Goal: Entertainment & Leisure: Consume media (video, audio)

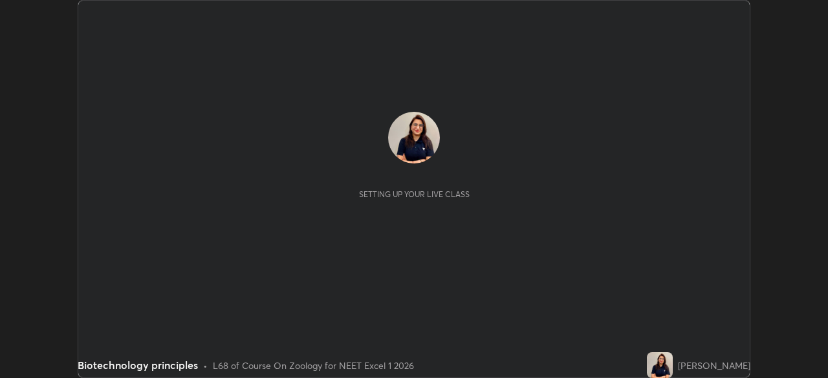
scroll to position [378, 827]
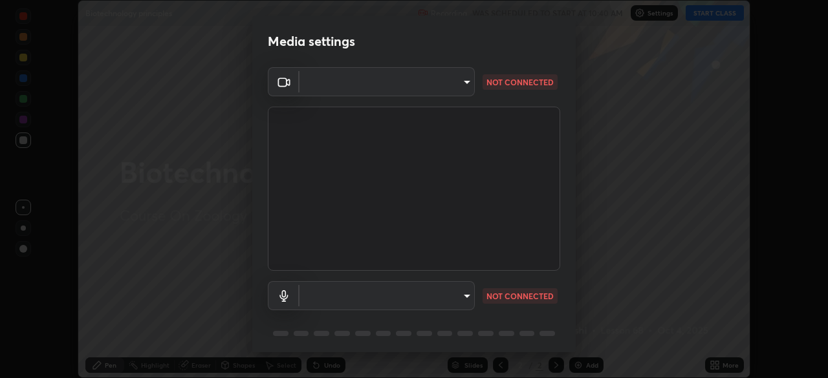
type input "6fd5a11214182fe3dbcd63879dc51230d69f1da36812afabedb7f77605f255ed"
type input "communications"
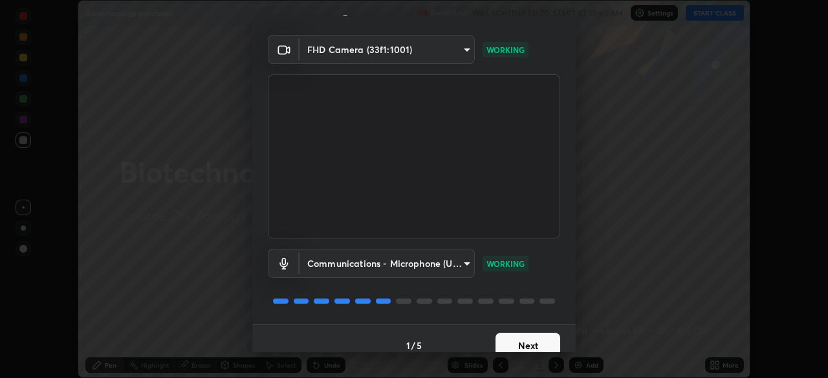
scroll to position [46, 0]
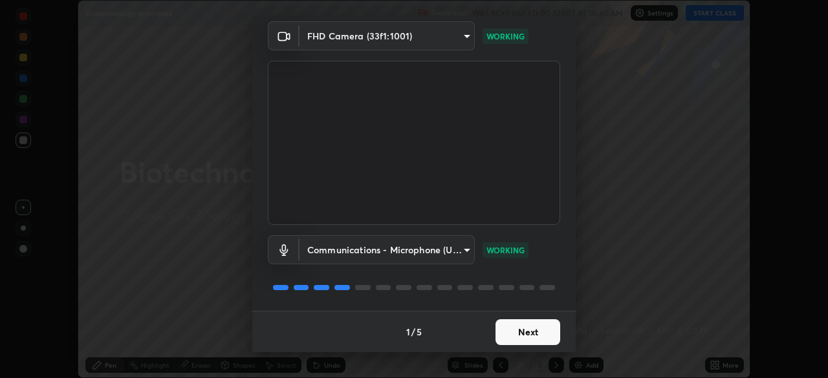
click at [525, 334] on button "Next" at bounding box center [527, 332] width 65 height 26
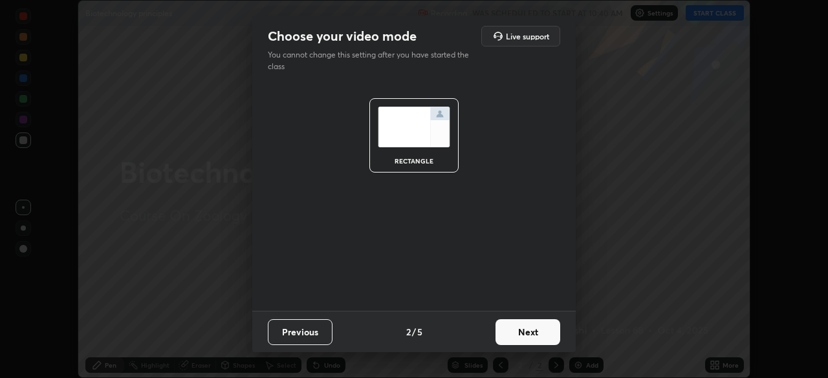
scroll to position [0, 0]
click at [526, 330] on button "Next" at bounding box center [527, 332] width 65 height 26
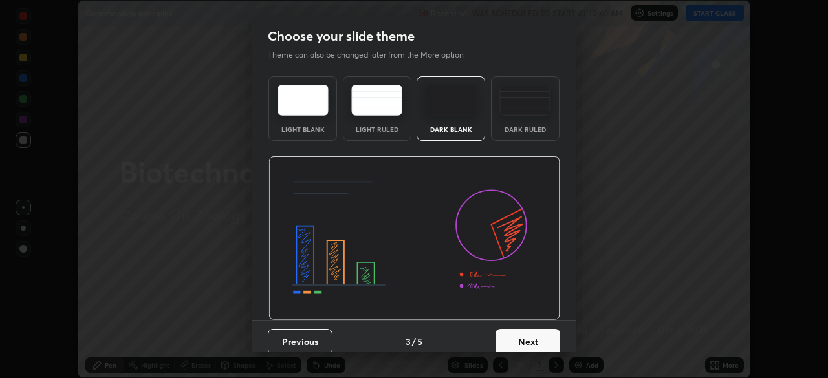
click at [528, 334] on button "Next" at bounding box center [527, 342] width 65 height 26
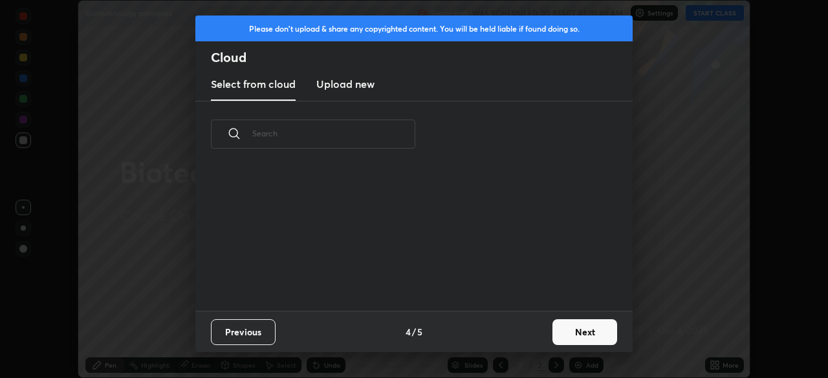
click at [529, 341] on div "Previous 4 / 5 Next" at bounding box center [413, 331] width 437 height 41
click at [572, 327] on button "Next" at bounding box center [584, 332] width 65 height 26
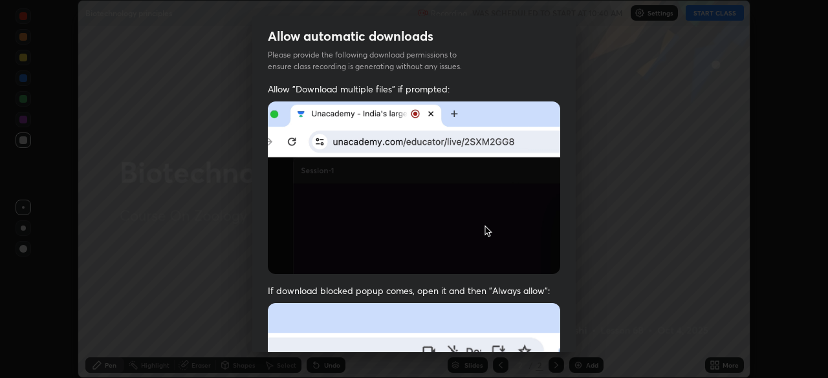
click at [271, 217] on img at bounding box center [414, 187] width 292 height 173
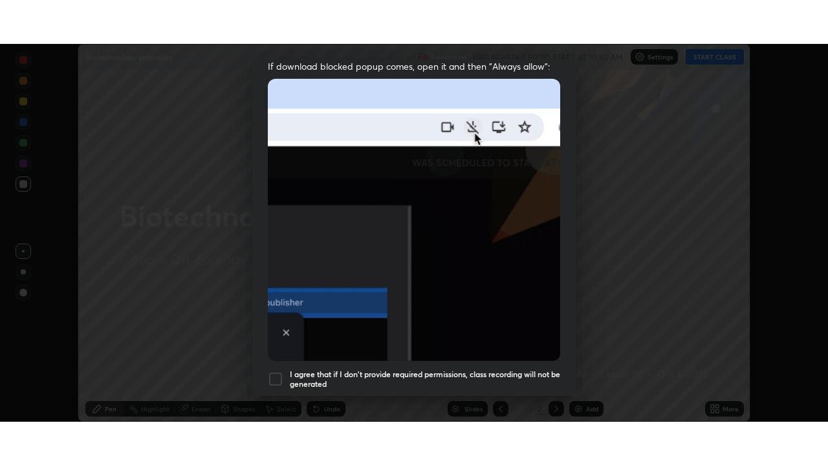
scroll to position [310, 0]
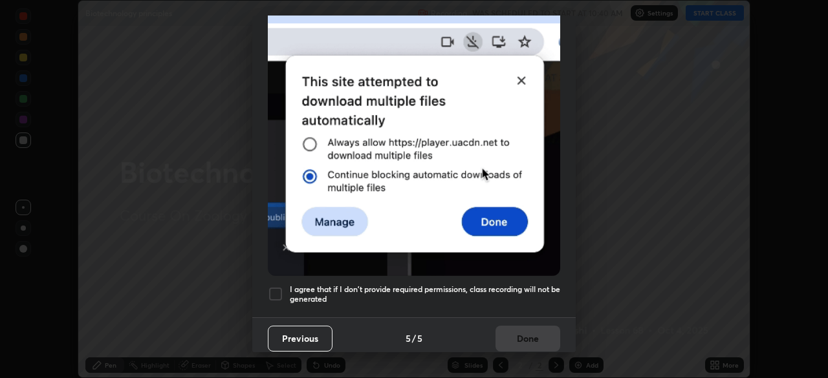
click at [277, 288] on div at bounding box center [276, 294] width 16 height 16
click at [774, 114] on div "Allow automatic downloads Please provide the following download permissions to …" at bounding box center [414, 189] width 828 height 378
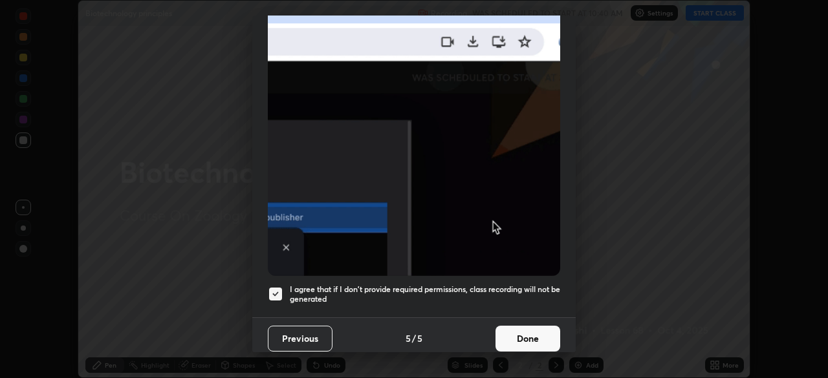
click at [527, 334] on button "Done" at bounding box center [527, 339] width 65 height 26
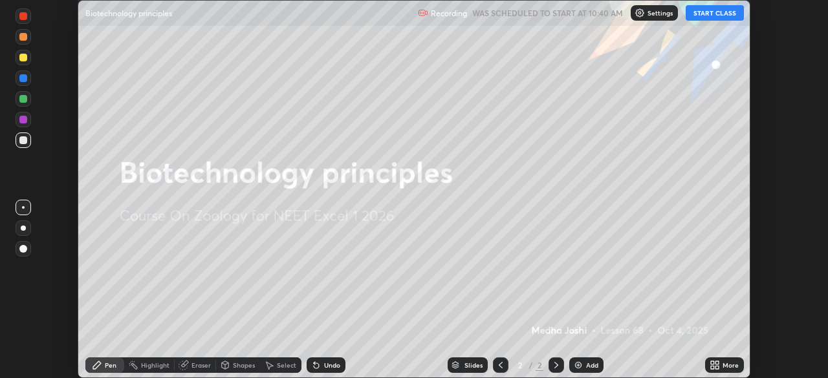
click at [716, 10] on button "START CLASS" at bounding box center [714, 13] width 58 height 16
click at [720, 365] on div "More" at bounding box center [724, 366] width 39 height 16
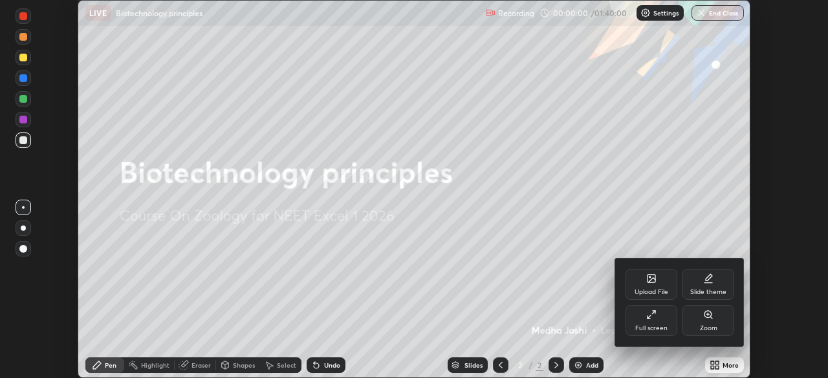
click at [657, 323] on div "Full screen" at bounding box center [651, 320] width 52 height 31
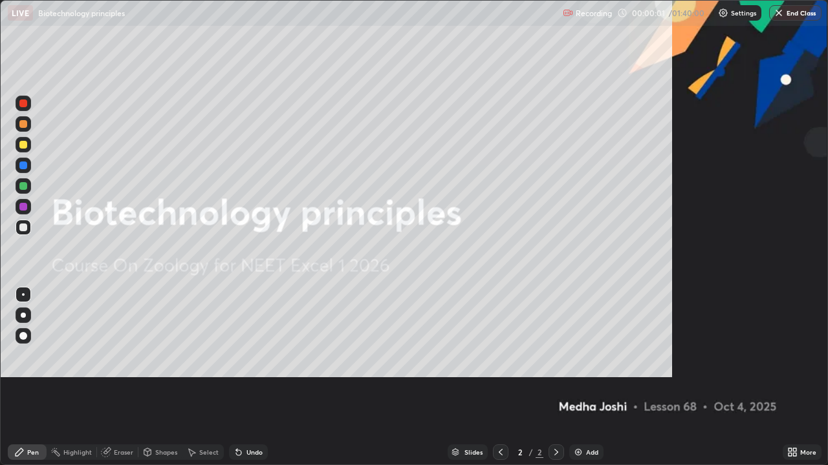
scroll to position [465, 828]
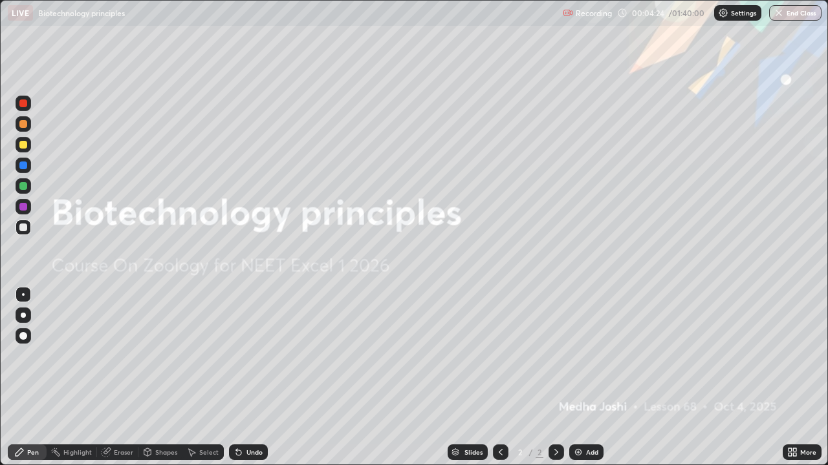
click at [586, 378] on div "Add" at bounding box center [592, 452] width 12 height 6
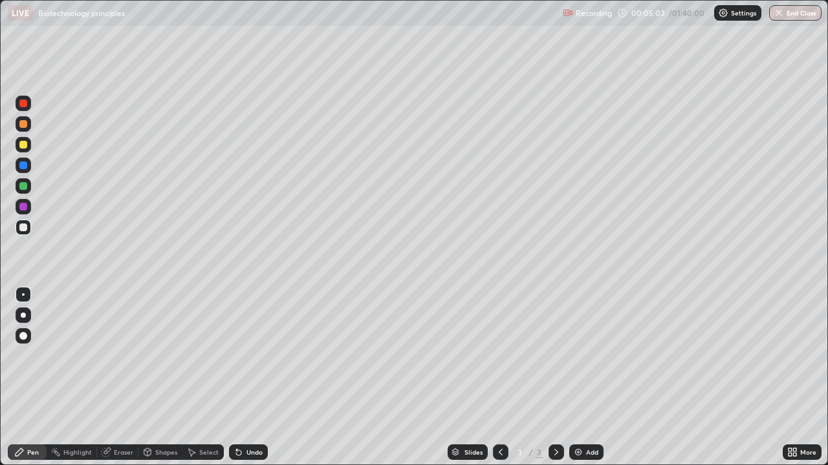
click at [25, 123] on div at bounding box center [23, 124] width 8 height 8
click at [21, 225] on div at bounding box center [23, 228] width 8 height 8
click at [736, 16] on p "Settings" at bounding box center [743, 13] width 25 height 6
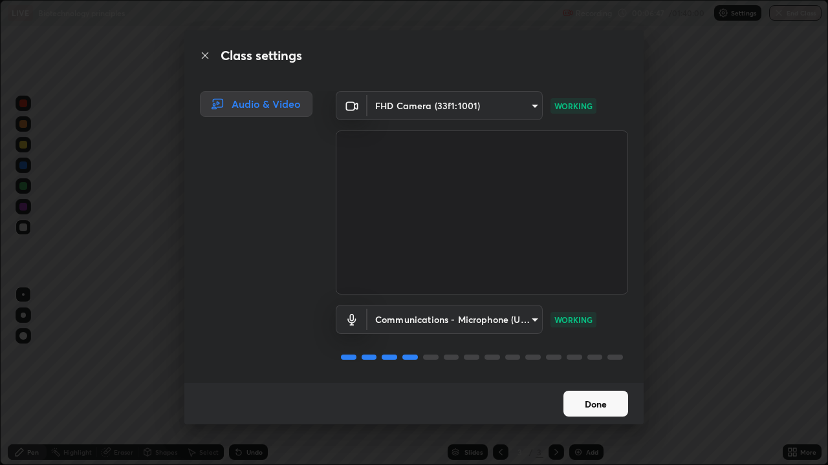
click at [597, 378] on button "Done" at bounding box center [595, 404] width 65 height 26
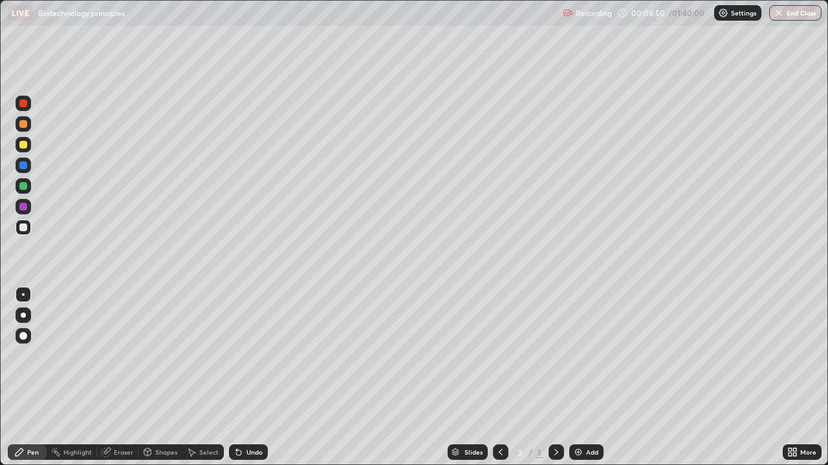
click at [23, 187] on div at bounding box center [23, 186] width 8 height 8
click at [24, 228] on div at bounding box center [23, 228] width 8 height 8
click at [24, 188] on div at bounding box center [23, 186] width 8 height 8
click at [22, 228] on div at bounding box center [23, 228] width 8 height 8
click at [579, 378] on img at bounding box center [578, 452] width 10 height 10
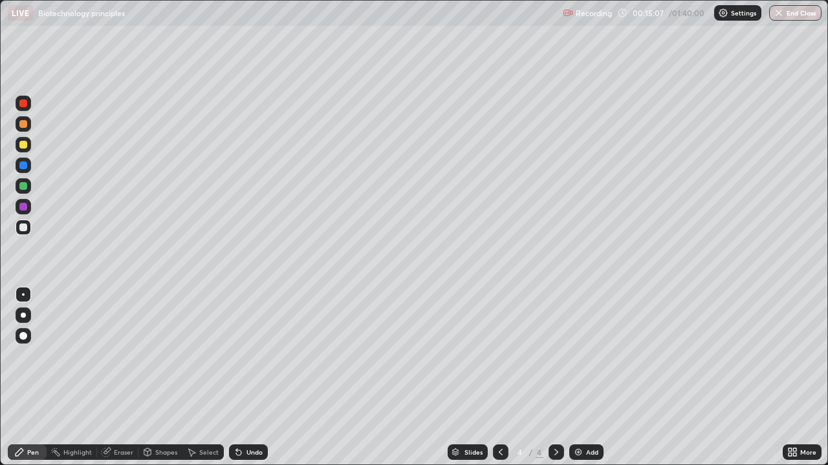
click at [499, 378] on icon at bounding box center [500, 452] width 10 height 10
click at [26, 193] on div at bounding box center [24, 186] width 16 height 16
click at [577, 378] on img at bounding box center [578, 452] width 10 height 10
click at [116, 378] on div "Eraser" at bounding box center [117, 453] width 41 height 16
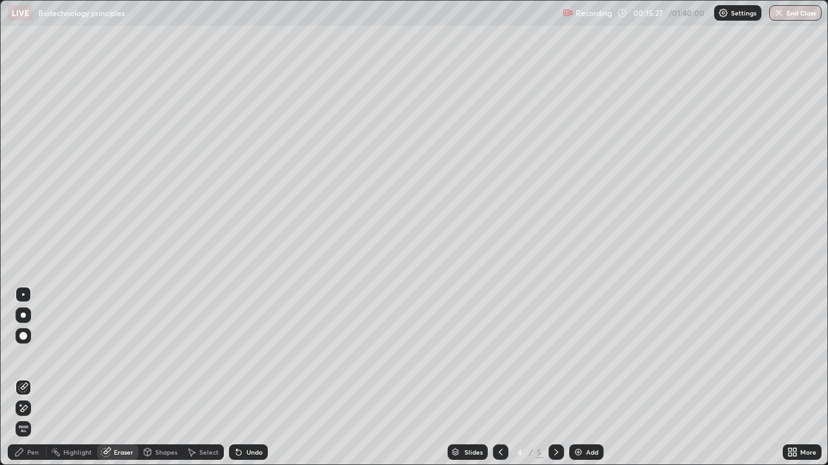
click at [162, 378] on div "Shapes" at bounding box center [166, 452] width 22 height 6
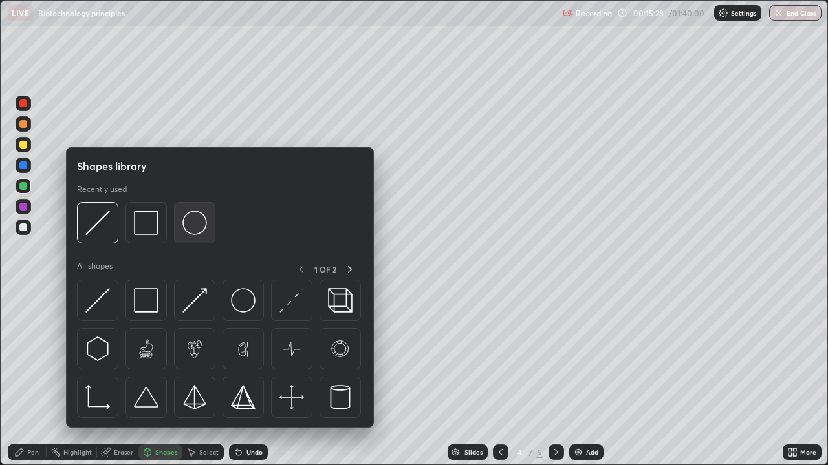
click at [189, 223] on img at bounding box center [194, 223] width 25 height 25
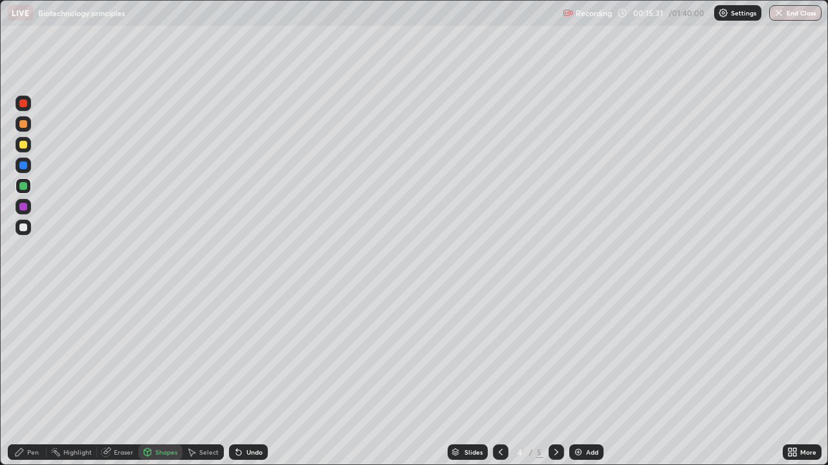
click at [246, 378] on div "Undo" at bounding box center [254, 452] width 16 height 6
click at [23, 378] on icon at bounding box center [19, 452] width 10 height 10
click at [16, 228] on div at bounding box center [24, 228] width 16 height 16
click at [114, 378] on div "Eraser" at bounding box center [123, 452] width 19 height 6
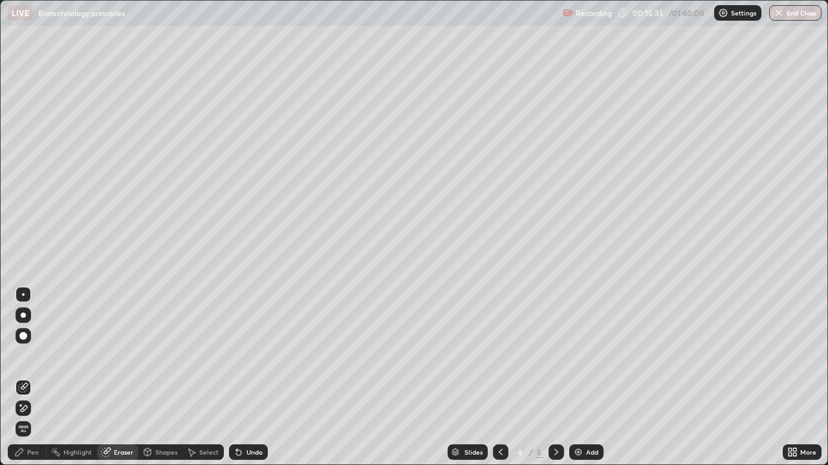
click at [71, 378] on div "Highlight" at bounding box center [72, 453] width 50 height 16
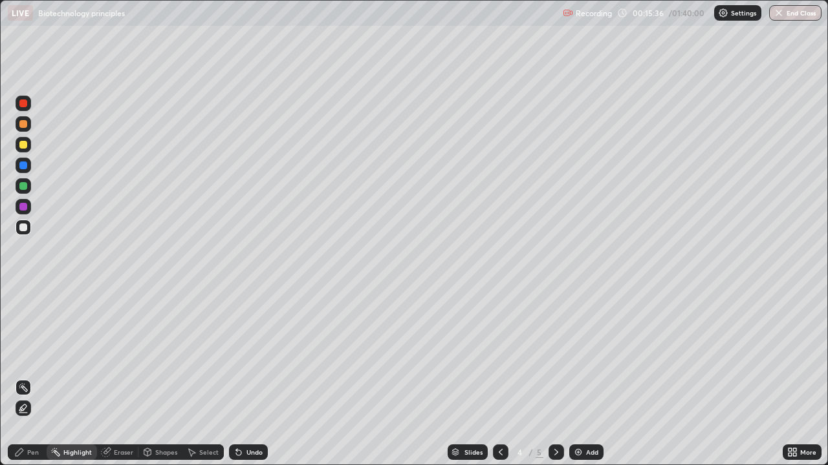
click at [166, 378] on div "Shapes" at bounding box center [166, 452] width 22 height 6
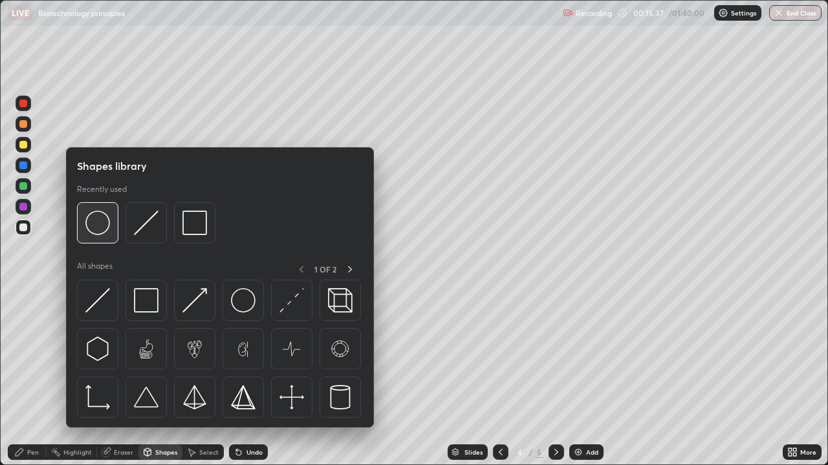
click at [105, 237] on div at bounding box center [97, 222] width 41 height 41
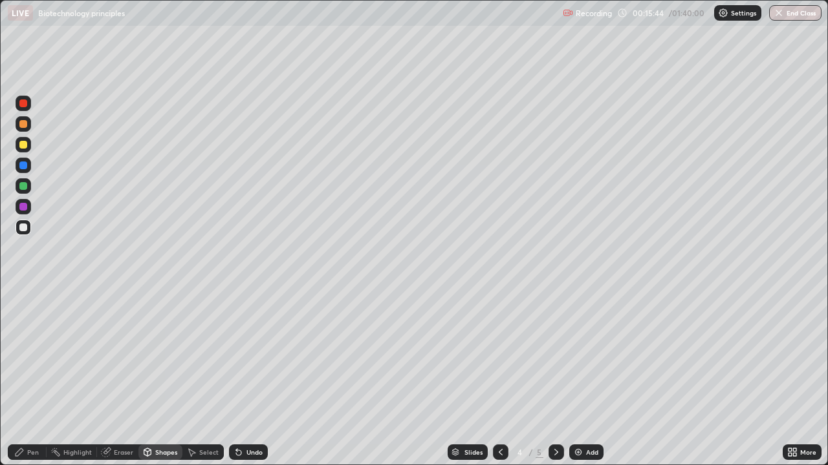
click at [236, 378] on icon at bounding box center [236, 449] width 1 height 1
click at [237, 378] on div "Undo" at bounding box center [248, 453] width 39 height 16
click at [34, 378] on div "Pen" at bounding box center [27, 453] width 39 height 16
click at [238, 378] on icon at bounding box center [238, 453] width 5 height 5
click at [242, 378] on div "Undo" at bounding box center [248, 453] width 39 height 16
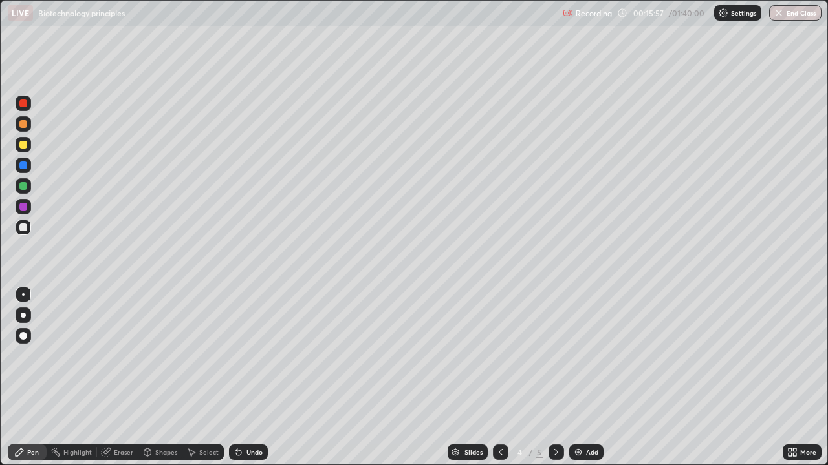
click at [246, 378] on div "Undo" at bounding box center [254, 452] width 16 height 6
click at [247, 378] on div "Undo" at bounding box center [248, 453] width 39 height 16
click at [255, 378] on div "Undo" at bounding box center [254, 452] width 16 height 6
click at [26, 185] on div at bounding box center [23, 186] width 8 height 8
click at [235, 378] on icon at bounding box center [238, 452] width 10 height 10
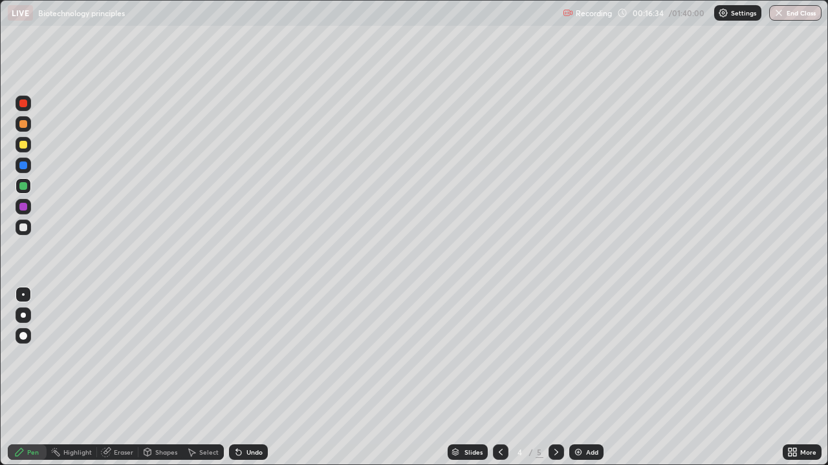
click at [25, 228] on div at bounding box center [23, 228] width 8 height 8
click at [26, 169] on div at bounding box center [23, 166] width 8 height 8
click at [233, 378] on div "Undo" at bounding box center [248, 453] width 39 height 16
click at [220, 378] on div "Select" at bounding box center [202, 453] width 41 height 26
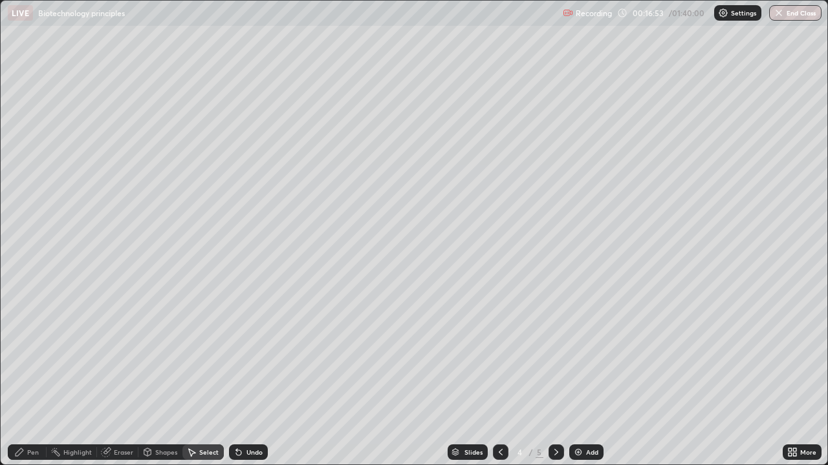
click at [228, 378] on div "Undo" at bounding box center [246, 453] width 44 height 26
click at [235, 378] on div "Undo" at bounding box center [246, 453] width 44 height 26
click at [32, 378] on div "Pen" at bounding box center [33, 452] width 12 height 6
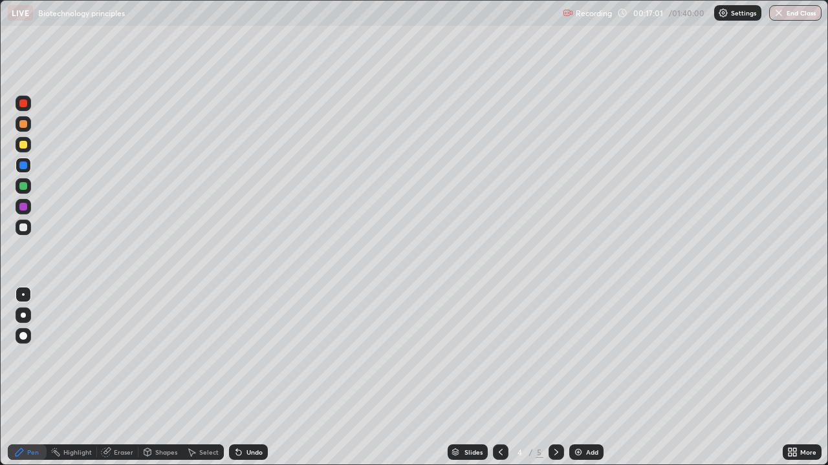
click at [23, 209] on div at bounding box center [23, 207] width 8 height 8
click at [28, 225] on div at bounding box center [24, 228] width 16 height 16
click at [27, 206] on div at bounding box center [23, 207] width 8 height 8
click at [27, 165] on div at bounding box center [23, 166] width 8 height 8
click at [236, 378] on div "Undo" at bounding box center [248, 453] width 39 height 16
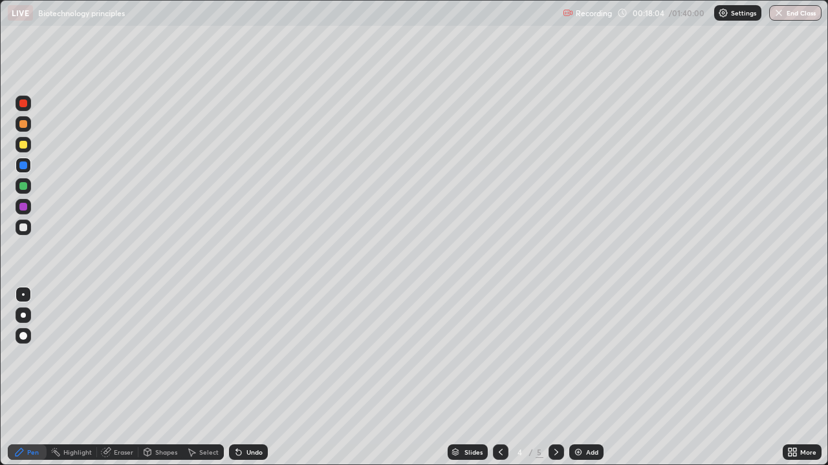
click at [25, 147] on div at bounding box center [23, 145] width 8 height 8
click at [24, 228] on div at bounding box center [23, 228] width 8 height 8
click at [497, 378] on icon at bounding box center [500, 452] width 10 height 10
click at [556, 378] on icon at bounding box center [556, 452] width 10 height 10
click at [588, 378] on div "Add" at bounding box center [592, 452] width 12 height 6
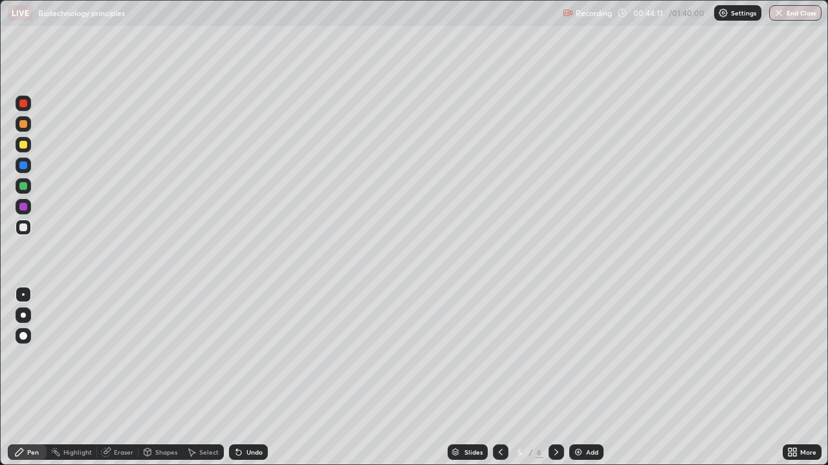
click at [23, 167] on div at bounding box center [23, 166] width 8 height 8
click at [251, 378] on div "Undo" at bounding box center [248, 453] width 39 height 16
click at [22, 228] on div at bounding box center [23, 228] width 8 height 8
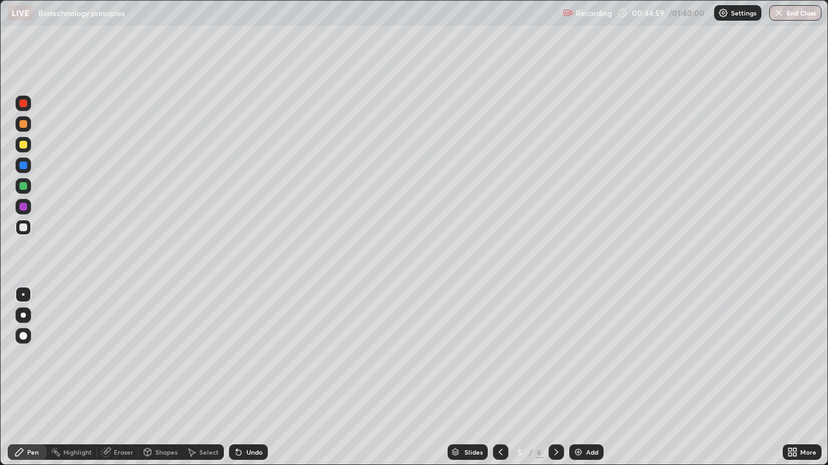
click at [21, 187] on div at bounding box center [23, 186] width 8 height 8
click at [24, 230] on div at bounding box center [23, 228] width 8 height 8
click at [24, 166] on div at bounding box center [23, 166] width 8 height 8
click at [25, 228] on div at bounding box center [23, 228] width 8 height 8
click at [26, 186] on div at bounding box center [23, 186] width 8 height 8
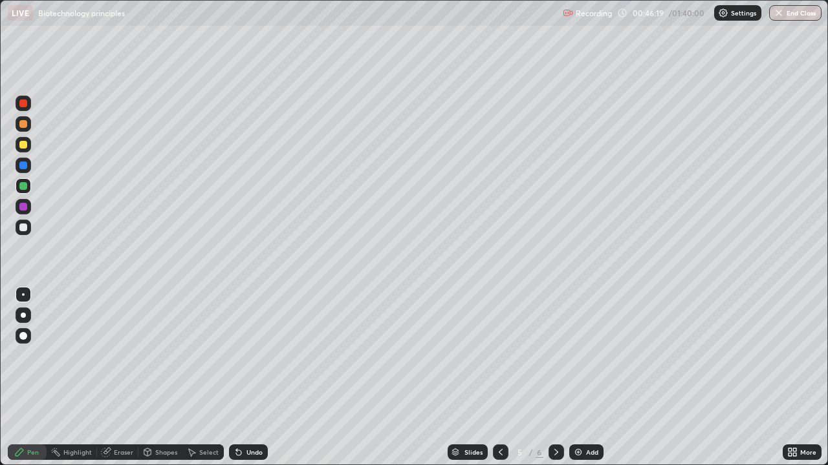
click at [256, 378] on div "Undo" at bounding box center [248, 453] width 39 height 16
click at [25, 230] on div at bounding box center [23, 228] width 8 height 8
click at [244, 378] on div "Undo" at bounding box center [248, 453] width 39 height 16
click at [238, 378] on icon at bounding box center [238, 453] width 5 height 5
click at [256, 378] on div "Undo" at bounding box center [254, 452] width 16 height 6
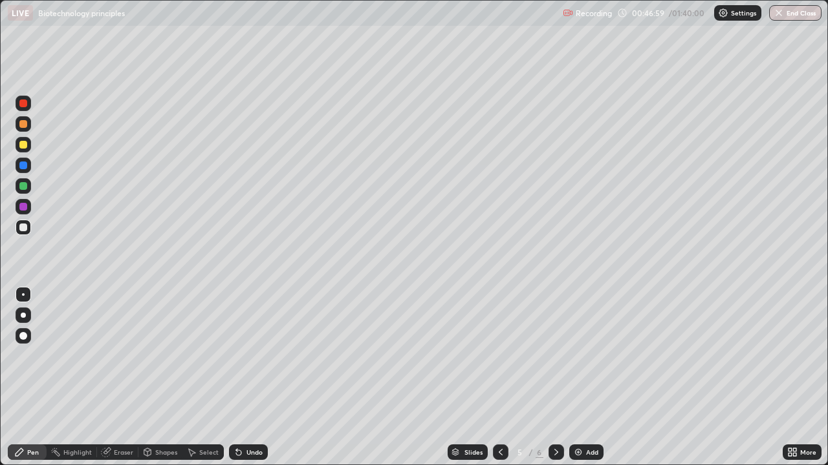
click at [260, 378] on div "Undo" at bounding box center [254, 452] width 16 height 6
click at [264, 378] on div "Undo" at bounding box center [248, 453] width 39 height 16
click at [26, 180] on div at bounding box center [24, 186] width 16 height 16
click at [21, 145] on div at bounding box center [23, 145] width 8 height 8
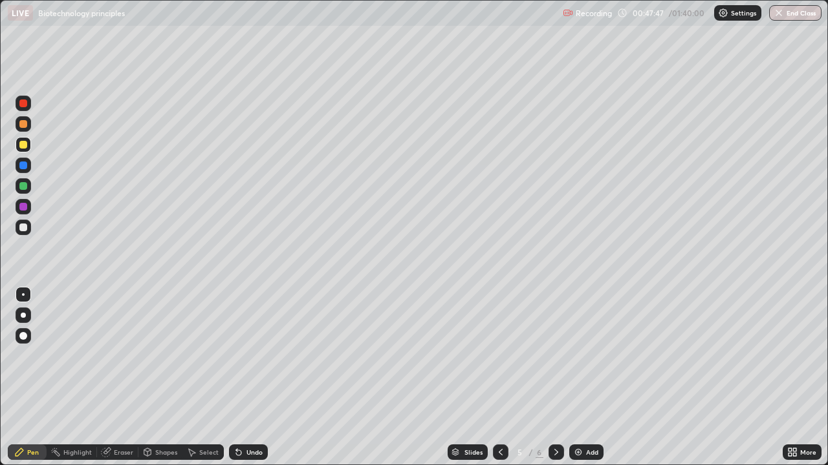
click at [25, 168] on div at bounding box center [23, 166] width 8 height 8
click at [28, 229] on div at bounding box center [24, 228] width 16 height 16
click at [587, 378] on div "Add" at bounding box center [592, 452] width 12 height 6
click at [27, 171] on div at bounding box center [24, 166] width 16 height 16
click at [24, 187] on div at bounding box center [23, 186] width 8 height 8
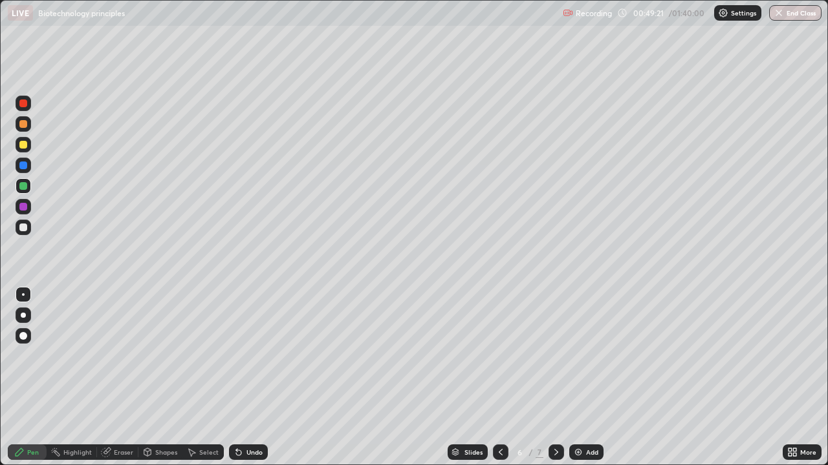
click at [23, 166] on div at bounding box center [23, 166] width 8 height 8
click at [19, 184] on div at bounding box center [23, 186] width 8 height 8
click at [24, 146] on div at bounding box center [23, 145] width 8 height 8
click at [237, 378] on icon at bounding box center [238, 453] width 5 height 5
click at [25, 229] on div at bounding box center [23, 228] width 8 height 8
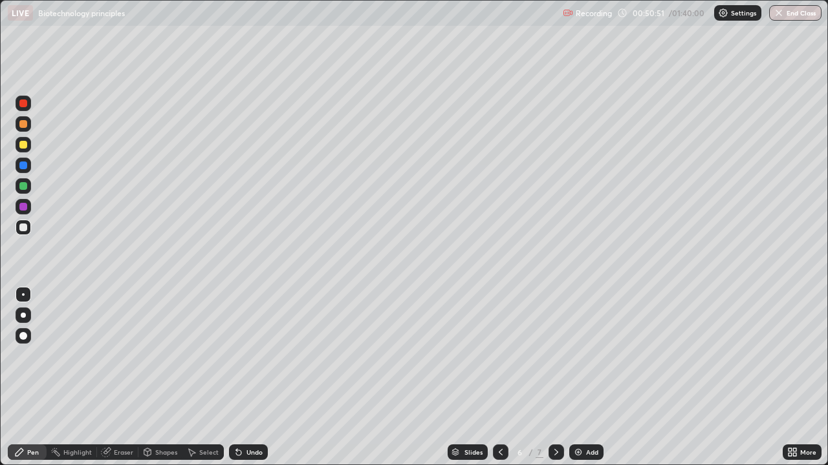
click at [26, 166] on div at bounding box center [23, 166] width 8 height 8
click at [23, 226] on div at bounding box center [23, 228] width 8 height 8
click at [26, 171] on div at bounding box center [24, 166] width 16 height 16
click at [30, 230] on div at bounding box center [24, 228] width 16 height 16
click at [24, 188] on div at bounding box center [23, 186] width 8 height 8
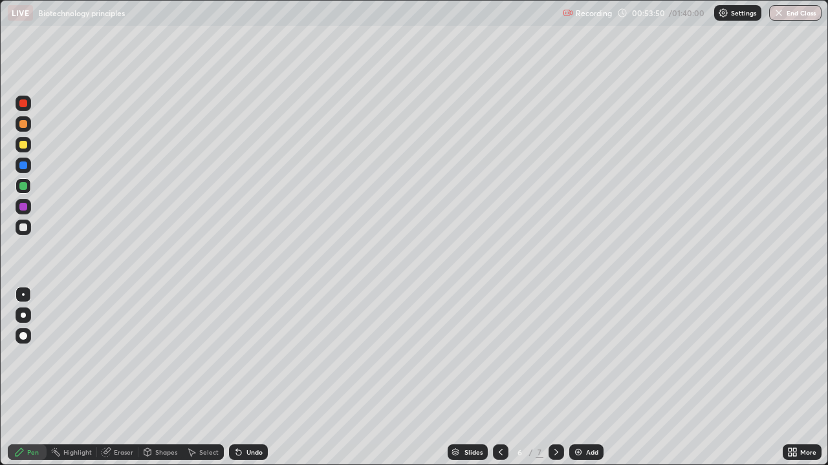
click at [500, 378] on icon at bounding box center [500, 452] width 10 height 10
click at [554, 378] on icon at bounding box center [556, 452] width 10 height 10
click at [584, 378] on div "Add" at bounding box center [586, 453] width 34 height 16
click at [114, 378] on div "Eraser" at bounding box center [123, 452] width 19 height 6
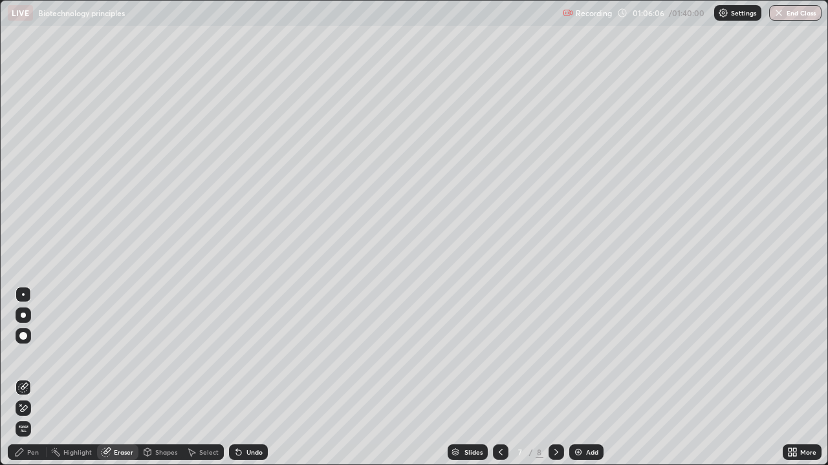
click at [152, 378] on div "Shapes" at bounding box center [160, 453] width 44 height 16
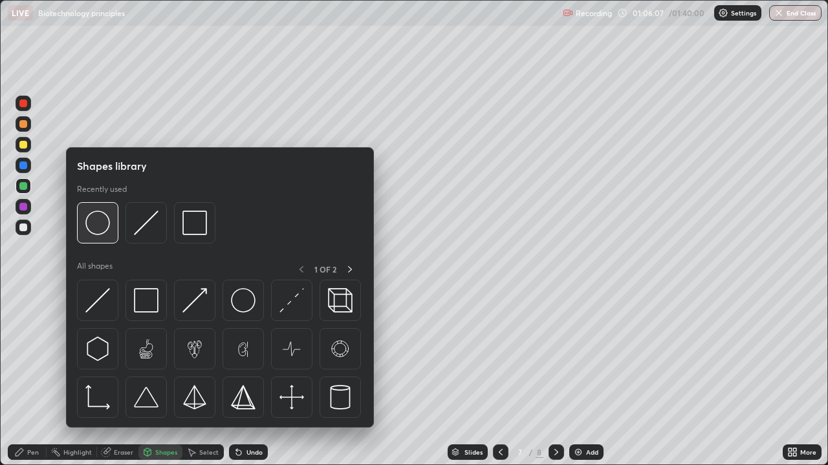
click at [95, 220] on img at bounding box center [97, 223] width 25 height 25
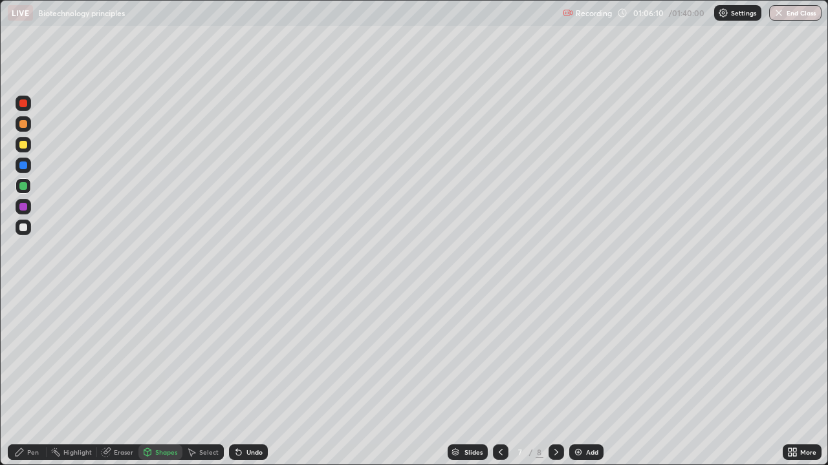
click at [253, 378] on div "Undo" at bounding box center [254, 452] width 16 height 6
click at [24, 225] on div at bounding box center [23, 228] width 8 height 8
click at [27, 378] on div "Pen" at bounding box center [27, 453] width 39 height 16
click at [18, 140] on div at bounding box center [24, 145] width 16 height 16
click at [23, 187] on div at bounding box center [23, 186] width 8 height 8
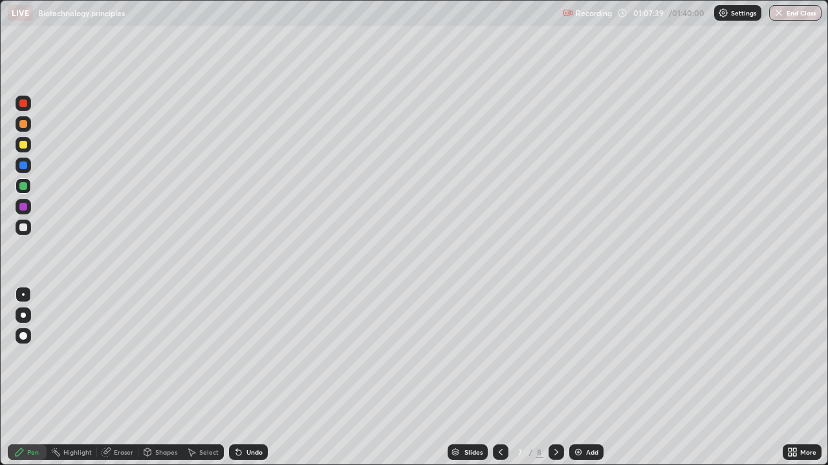
click at [27, 234] on div at bounding box center [24, 228] width 16 height 16
click at [21, 230] on div at bounding box center [23, 228] width 8 height 8
click at [23, 166] on div at bounding box center [23, 166] width 8 height 8
click at [23, 233] on div at bounding box center [24, 228] width 16 height 16
click at [251, 378] on div "Undo" at bounding box center [248, 453] width 39 height 16
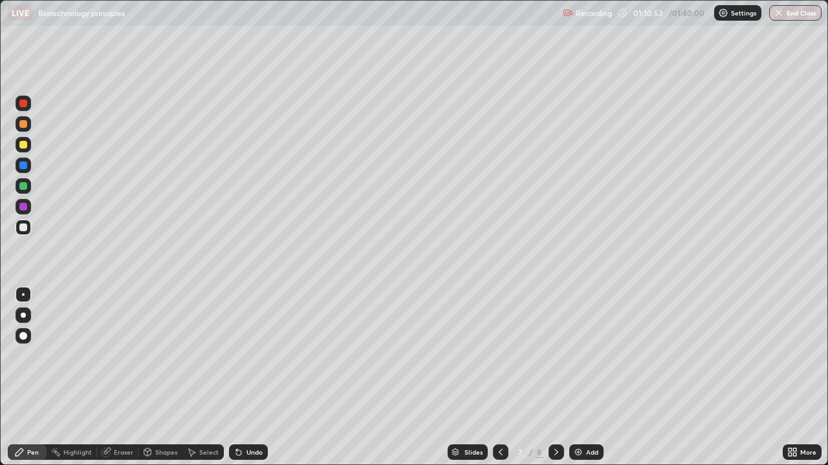
click at [254, 378] on div "Undo" at bounding box center [248, 453] width 39 height 16
click at [255, 378] on div "Undo" at bounding box center [248, 453] width 39 height 16
click at [248, 378] on div "Undo" at bounding box center [246, 453] width 44 height 26
click at [23, 147] on div at bounding box center [23, 145] width 8 height 8
click at [255, 378] on div "Undo" at bounding box center [254, 452] width 16 height 6
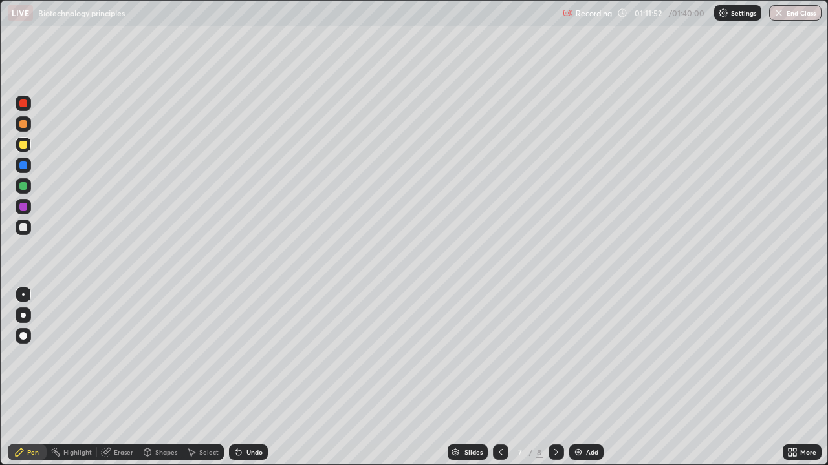
click at [253, 378] on div "Undo" at bounding box center [254, 452] width 16 height 6
click at [252, 378] on div "Undo" at bounding box center [254, 452] width 16 height 6
click at [581, 378] on img at bounding box center [578, 452] width 10 height 10
click at [23, 227] on div at bounding box center [23, 228] width 8 height 8
click at [590, 378] on div "Add" at bounding box center [592, 452] width 12 height 6
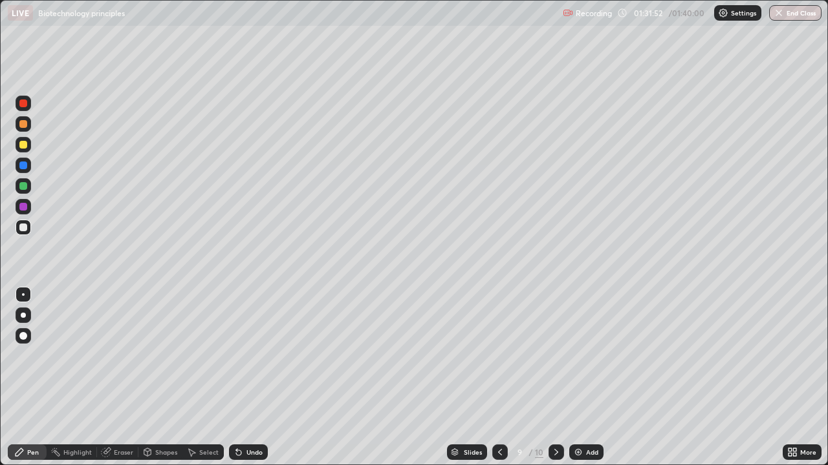
click at [253, 378] on div "Undo" at bounding box center [248, 453] width 39 height 16
click at [782, 12] on img "button" at bounding box center [779, 13] width 10 height 10
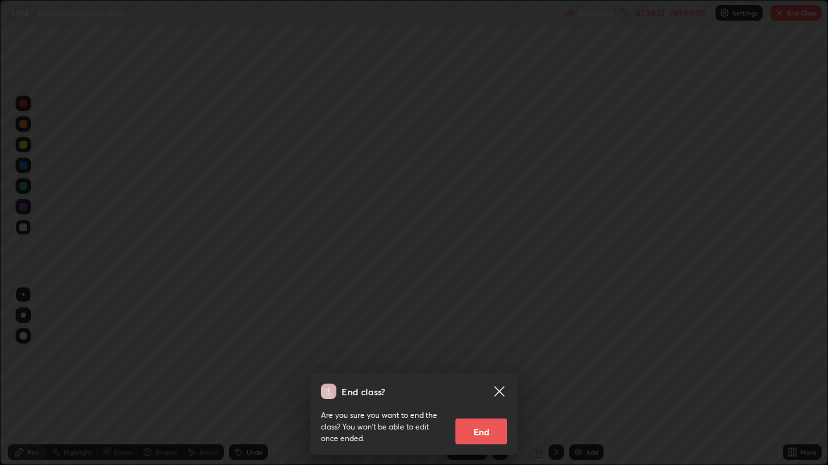
click at [499, 378] on button "End" at bounding box center [481, 432] width 52 height 26
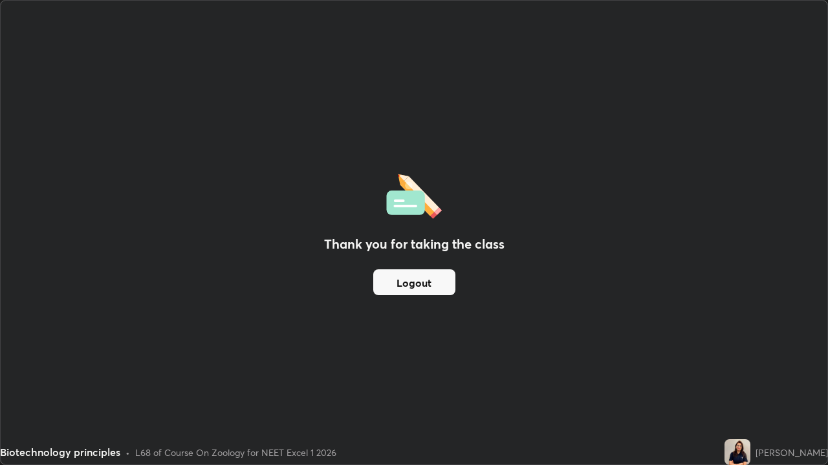
click at [438, 284] on button "Logout" at bounding box center [414, 283] width 82 height 26
